Goal: Information Seeking & Learning: Learn about a topic

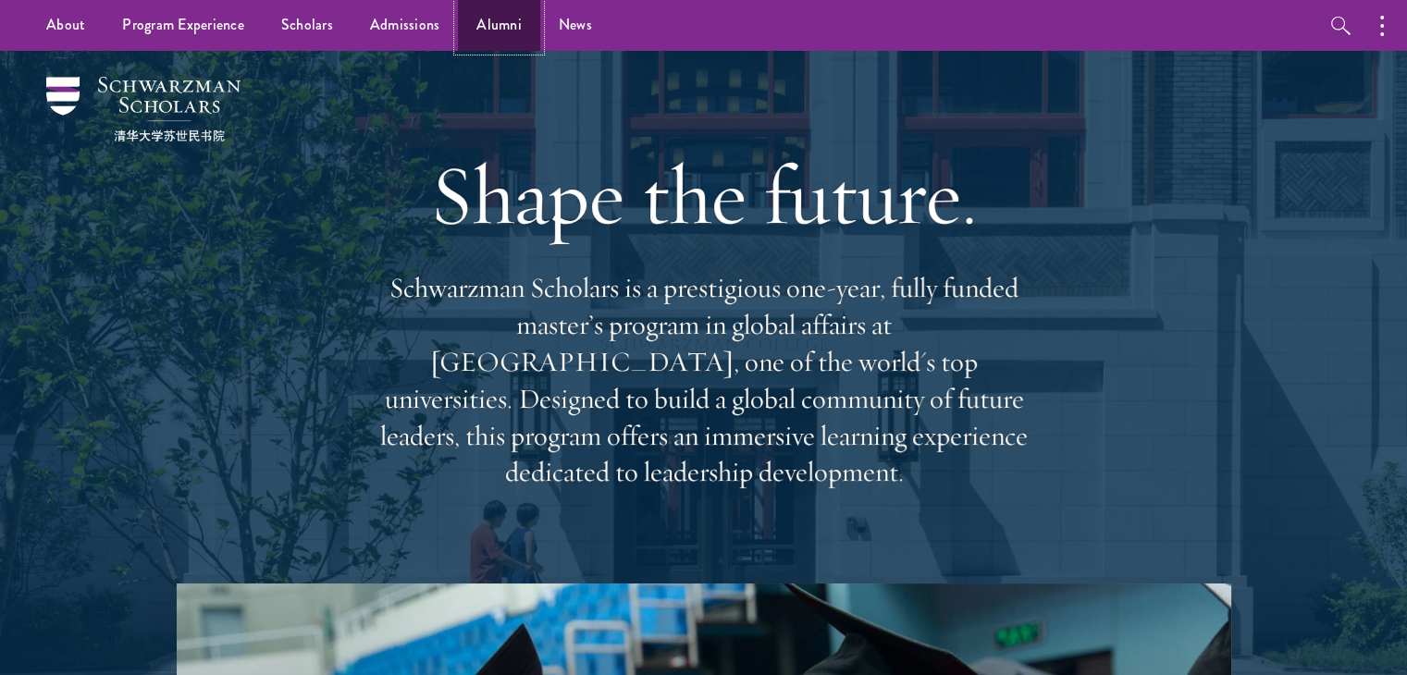
click at [488, 24] on link "Alumni" at bounding box center [499, 25] width 82 height 51
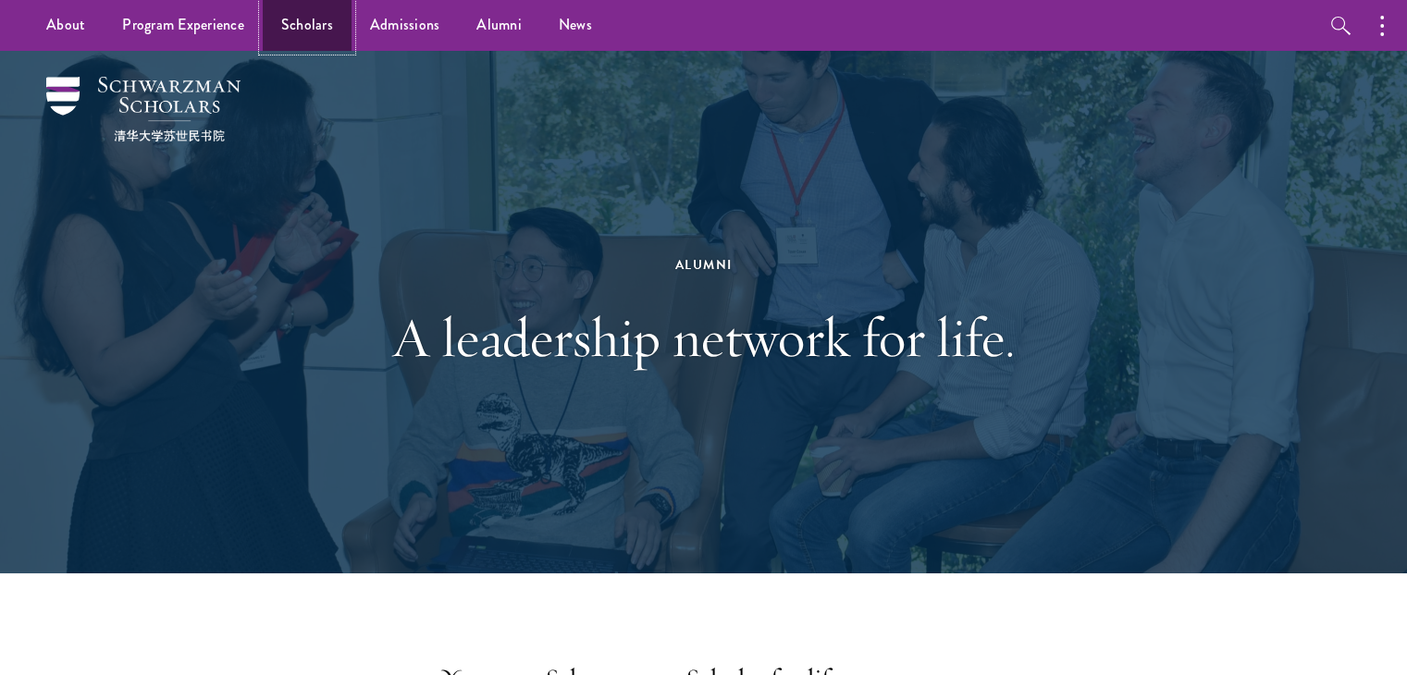
click at [288, 34] on link "Scholars" at bounding box center [307, 25] width 89 height 51
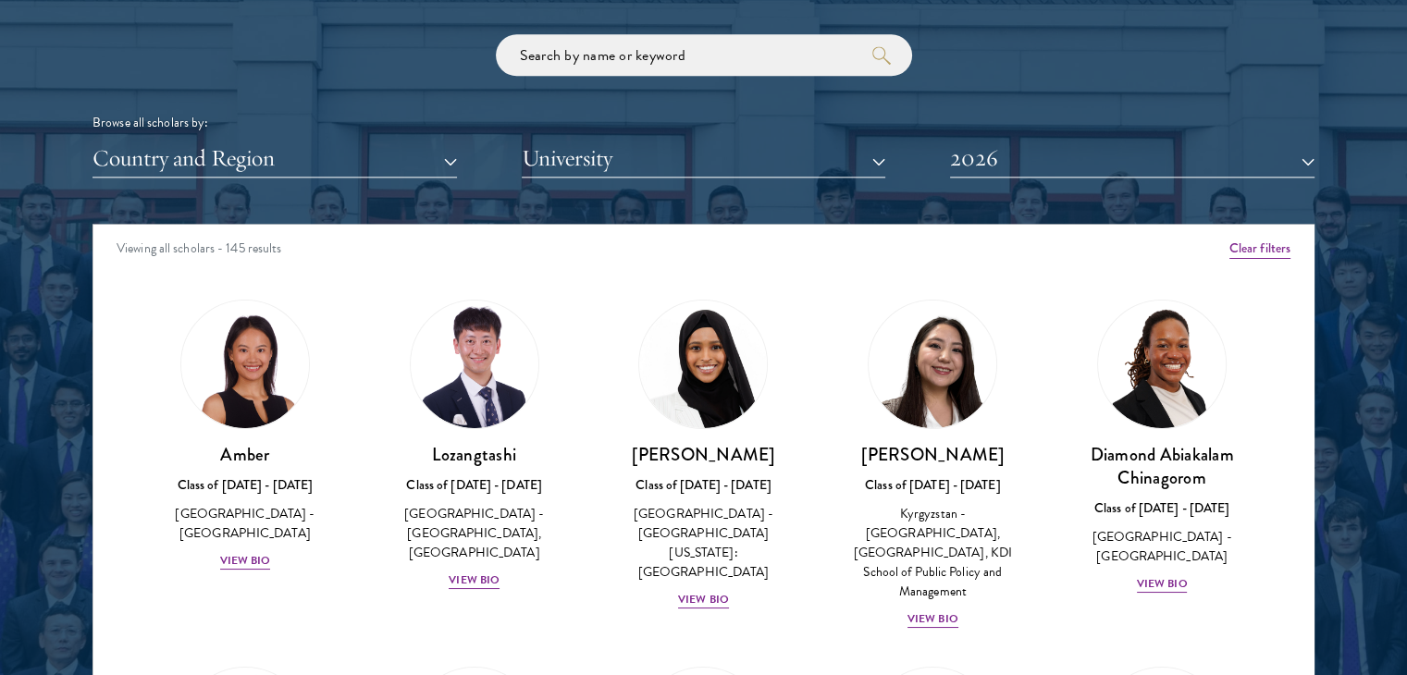
scroll to position [2217, 0]
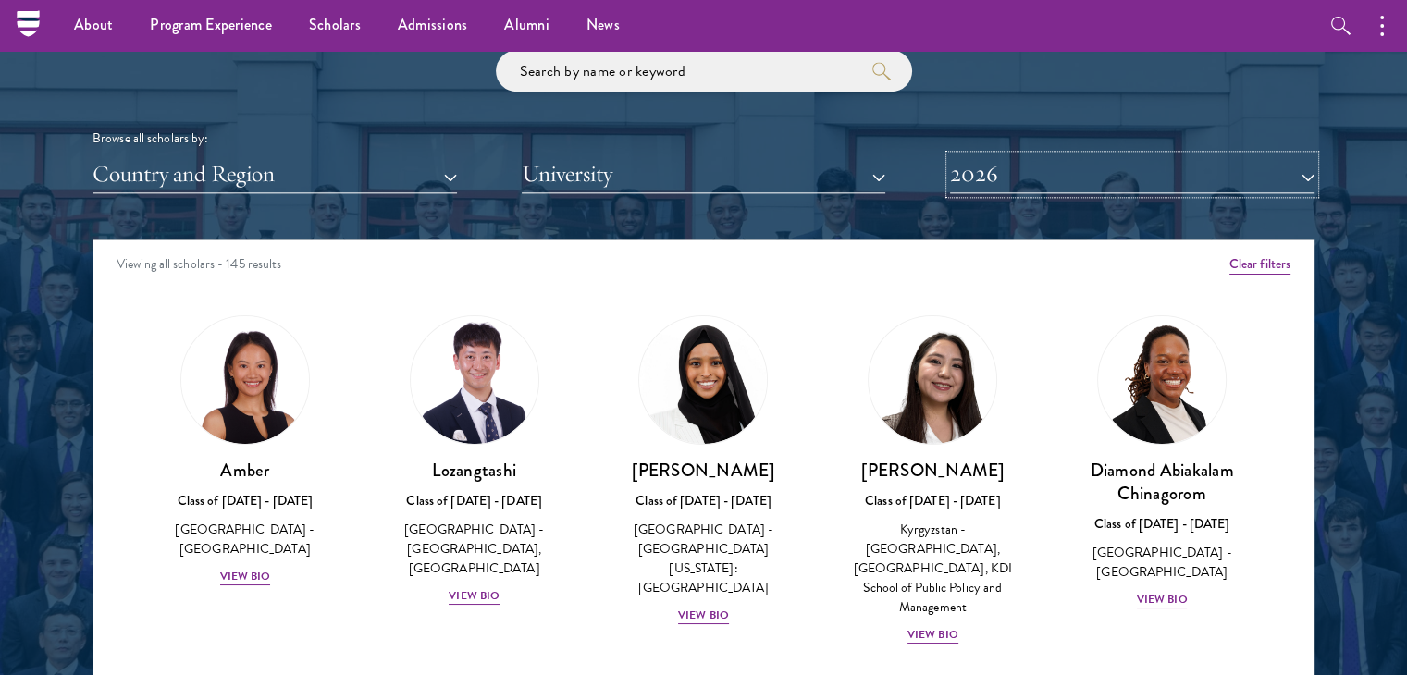
click at [1305, 179] on button "2026" at bounding box center [1132, 174] width 365 height 38
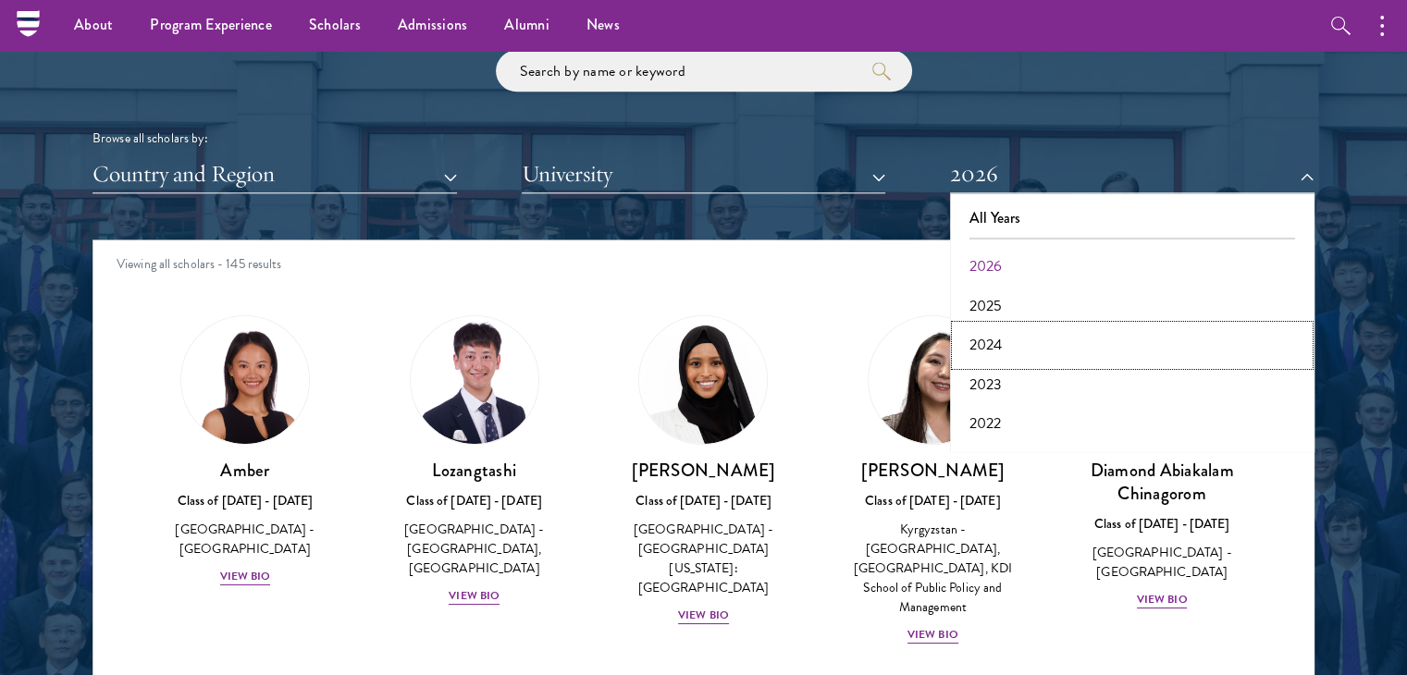
click at [983, 349] on button "2024" at bounding box center [1132, 345] width 353 height 39
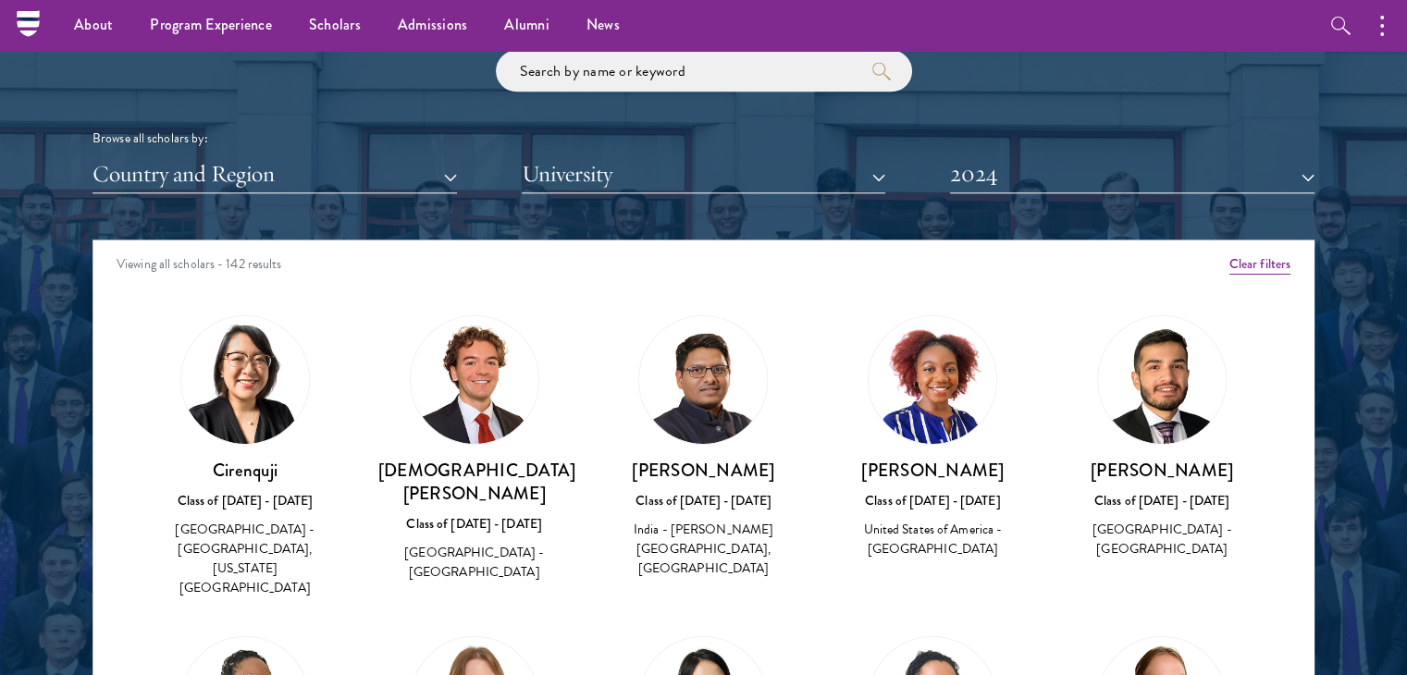
click at [925, 371] on img at bounding box center [933, 380] width 128 height 128
click at [1132, 164] on button "2024" at bounding box center [1132, 174] width 365 height 38
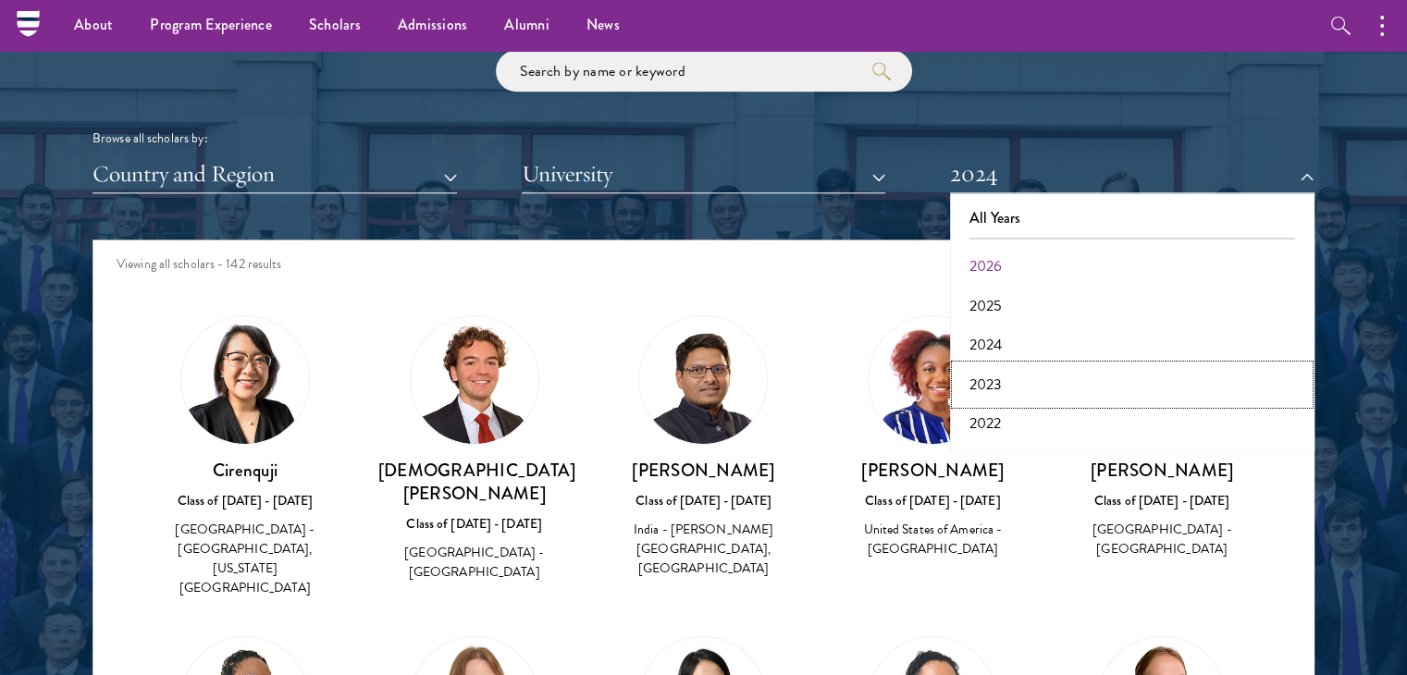
click at [996, 379] on button "2023" at bounding box center [1132, 384] width 353 height 39
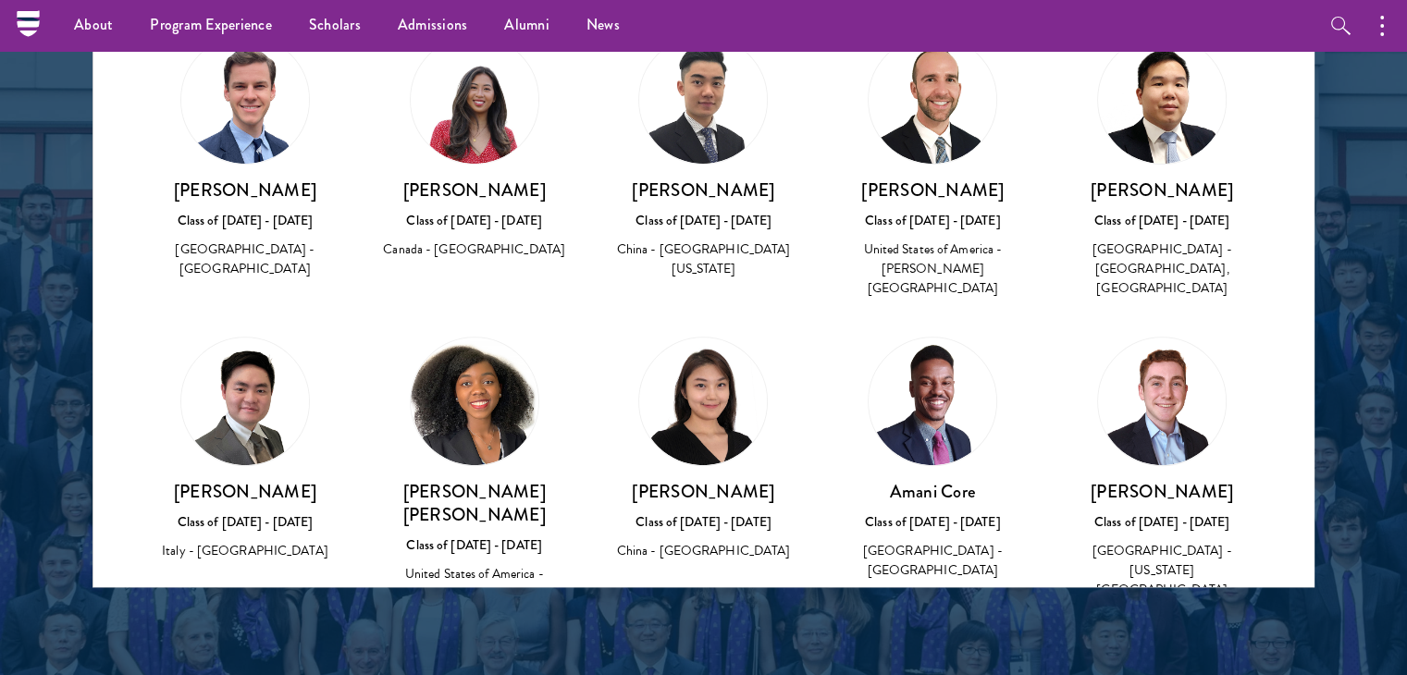
scroll to position [671, 0]
